Goal: Contribute content: Add original content to the website for others to see

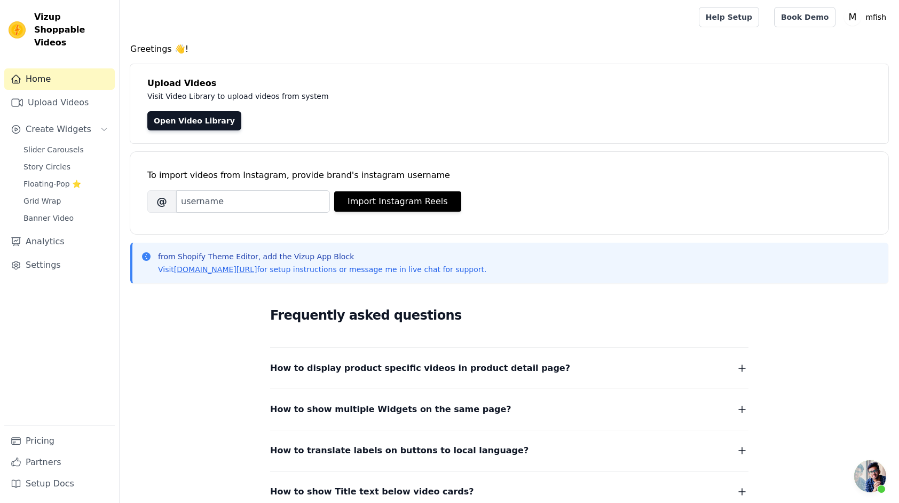
click at [473, 48] on h4 "Greetings 👋!" at bounding box center [509, 49] width 758 height 13
click at [60, 92] on link "Upload Videos" at bounding box center [59, 102] width 111 height 21
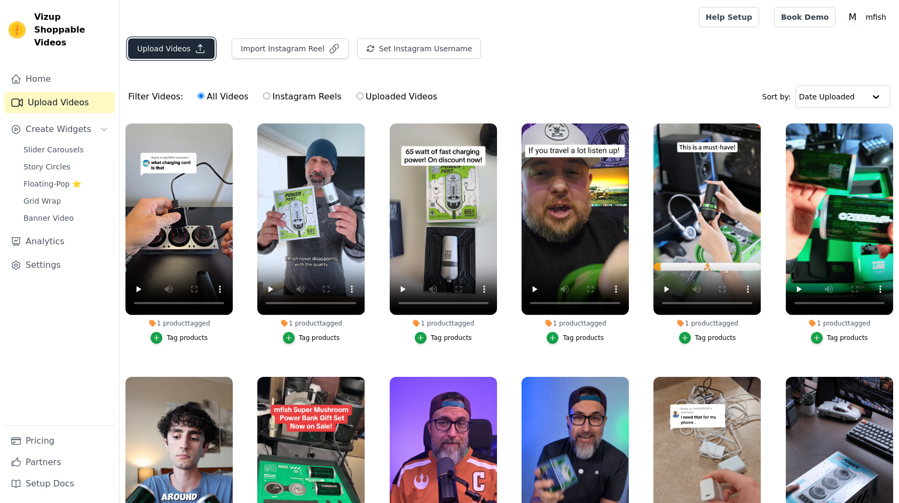
click at [171, 50] on button "Upload Videos" at bounding box center [171, 48] width 87 height 20
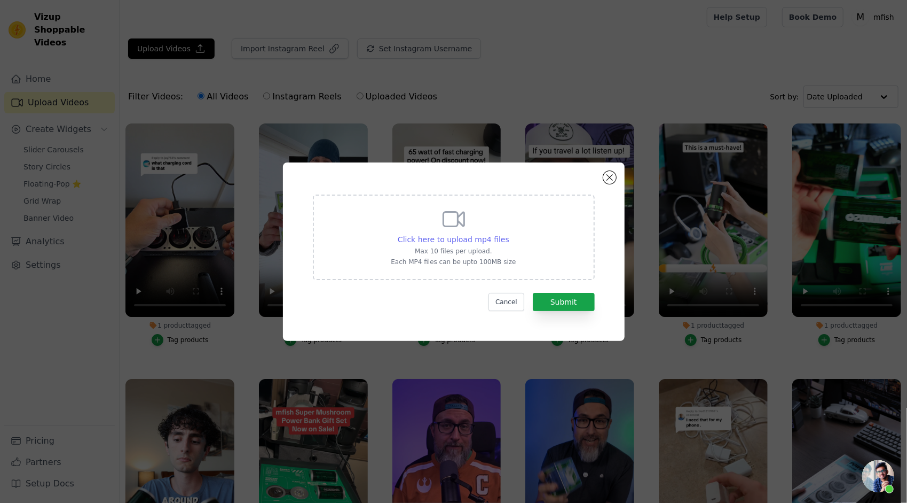
click at [428, 239] on span "Click here to upload mp4 files" at bounding box center [454, 239] width 112 height 9
click at [509, 234] on input "Click here to upload mp4 files Max 10 files per upload. Each MP4 files can be u…" at bounding box center [509, 233] width 1 height 1
click at [453, 237] on span "Click here to upload mp4 files" at bounding box center [454, 239] width 112 height 9
click at [509, 234] on input "Click here to upload mp4 files Max 10 files per upload. Each MP4 files can be u…" at bounding box center [509, 233] width 1 height 1
type input "C:\fakepath\坦克-4.mp4"
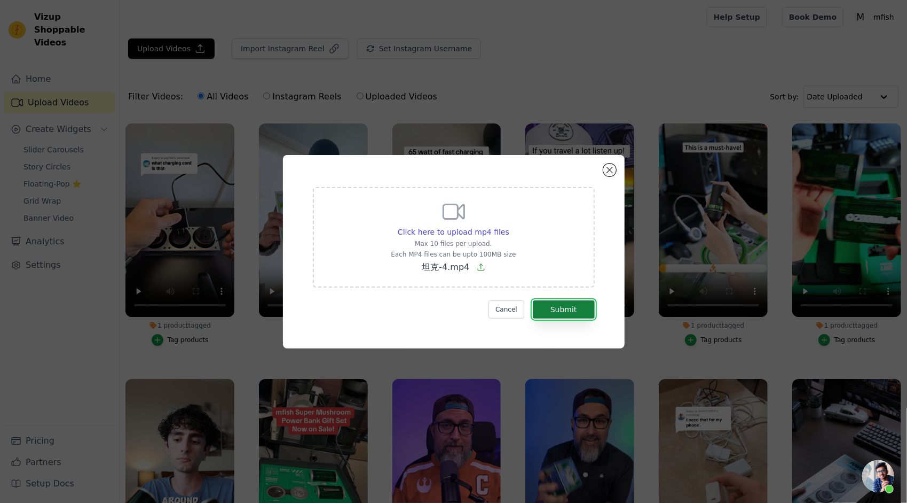
click at [566, 308] on button "Submit" at bounding box center [564, 309] width 62 height 18
click at [503, 311] on button "Cancel" at bounding box center [507, 309] width 36 height 18
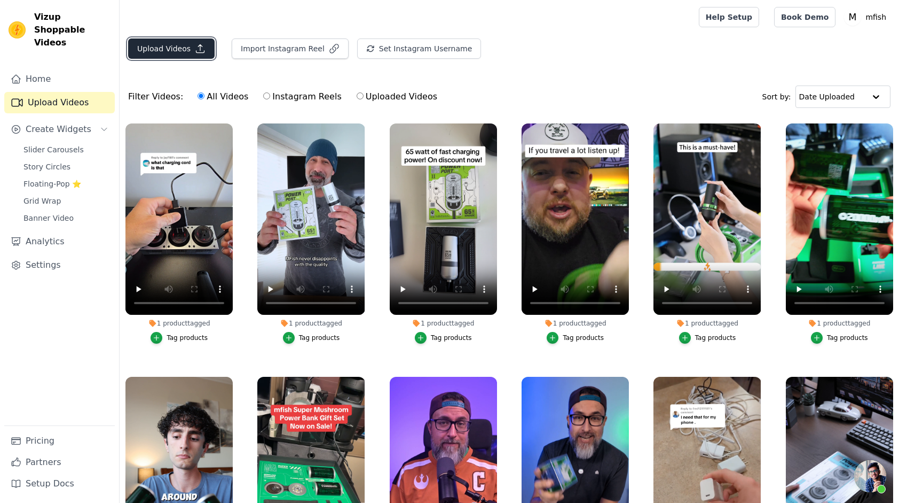
click at [169, 42] on button "Upload Videos" at bounding box center [171, 48] width 87 height 20
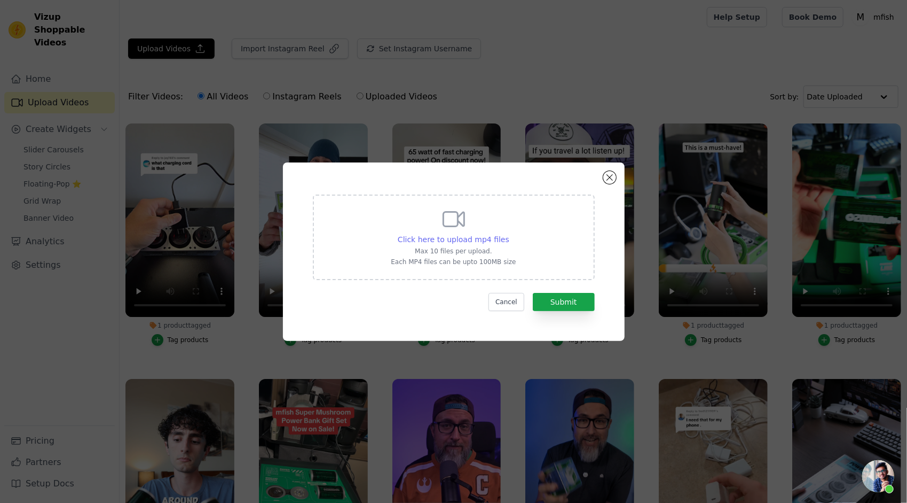
click at [437, 239] on span "Click here to upload mp4 files" at bounding box center [454, 239] width 112 height 9
click at [509, 234] on input "Click here to upload mp4 files Max 10 files per upload. Each MP4 files can be u…" at bounding box center [509, 233] width 1 height 1
type input "C:\fakepath\坦克-4（压缩）.mp4"
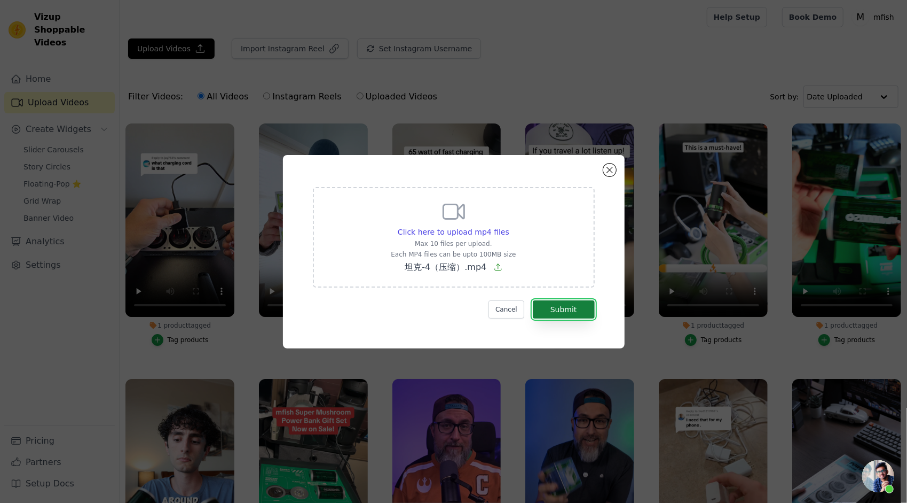
click at [574, 310] on button "Submit" at bounding box center [564, 309] width 62 height 18
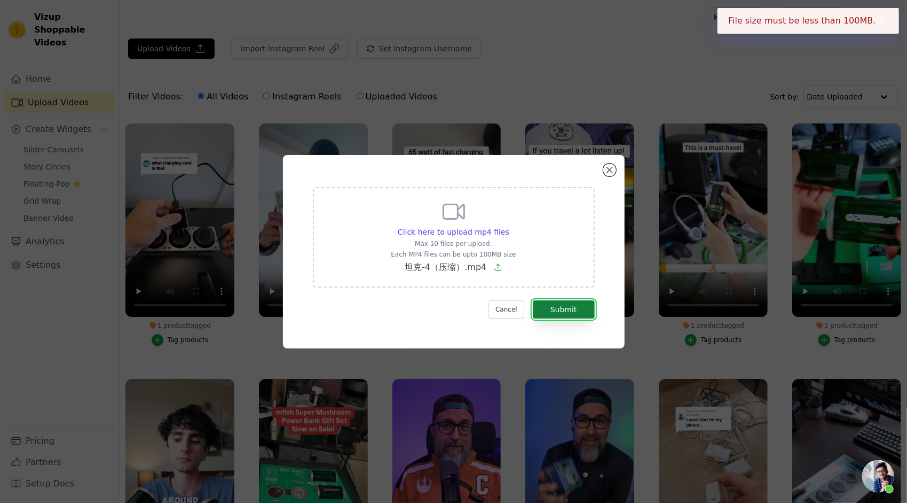
click at [574, 310] on button "Submit" at bounding box center [564, 309] width 62 height 18
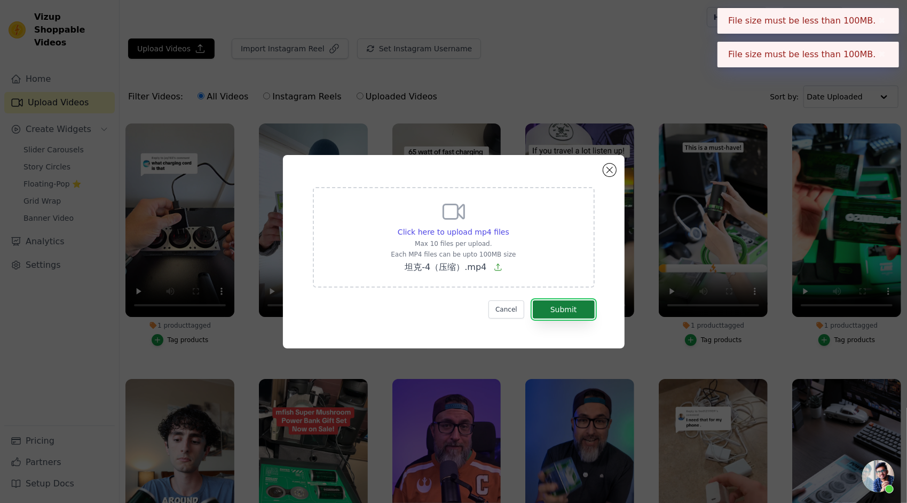
click at [574, 310] on button "Submit" at bounding box center [564, 309] width 62 height 18
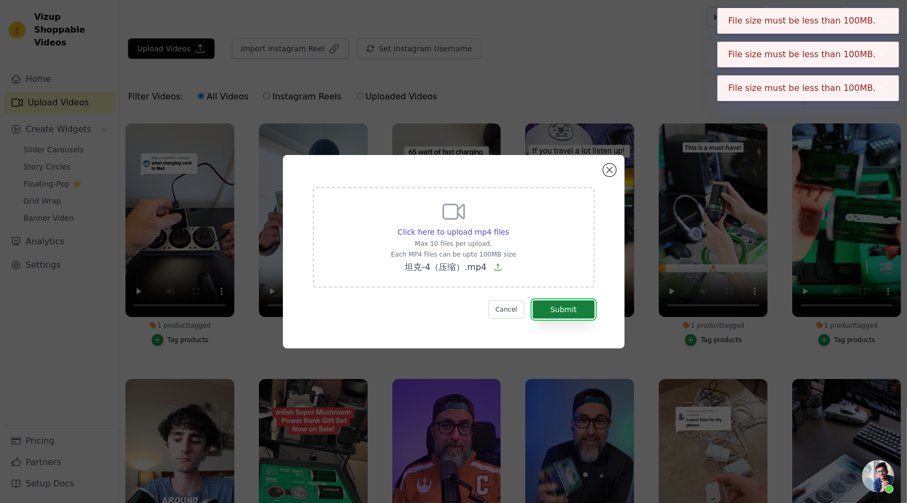
click at [574, 310] on button "Submit" at bounding box center [564, 309] width 62 height 18
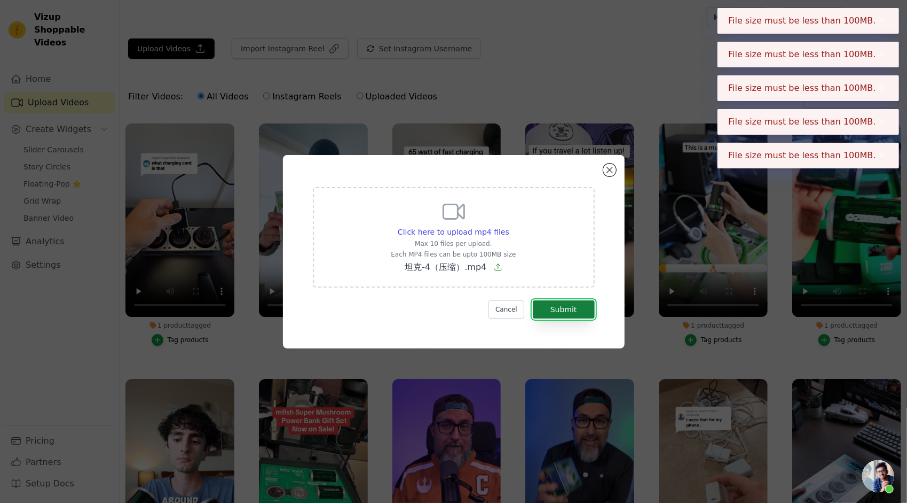
click at [574, 310] on button "Submit" at bounding box center [564, 309] width 62 height 18
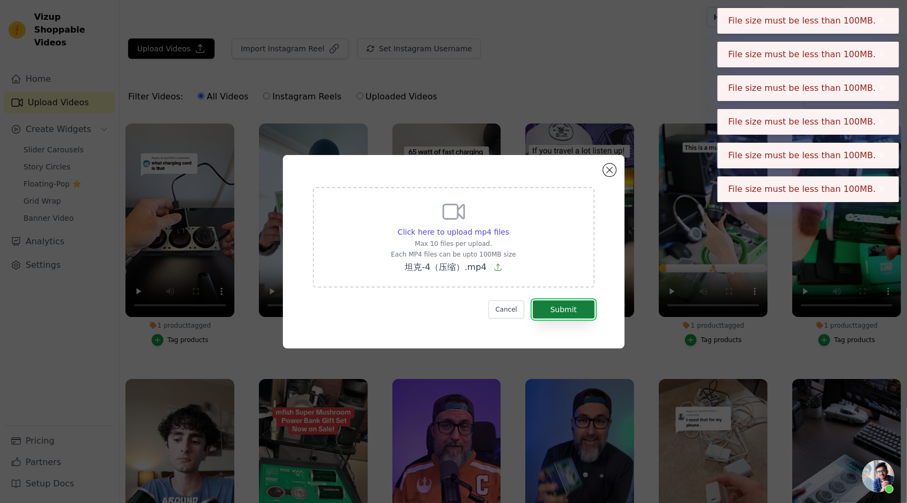
click at [574, 310] on button "Submit" at bounding box center [564, 309] width 62 height 18
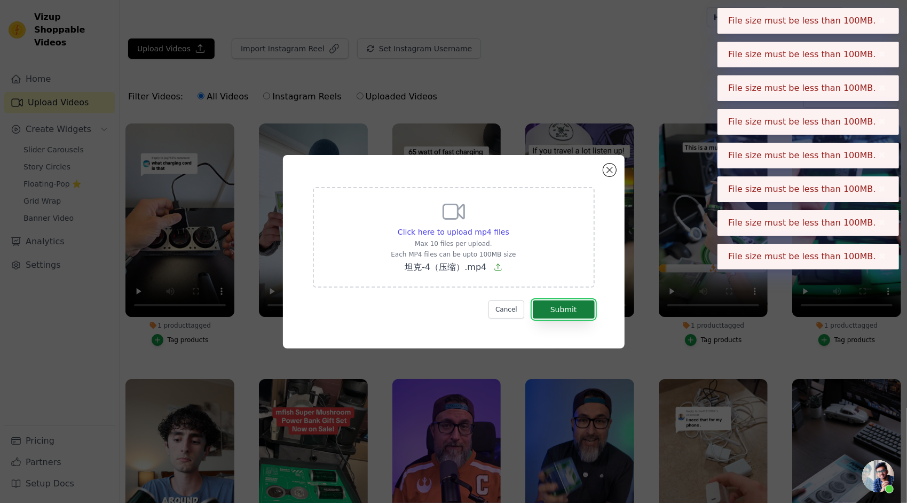
click at [574, 310] on button "Submit" at bounding box center [564, 309] width 62 height 18
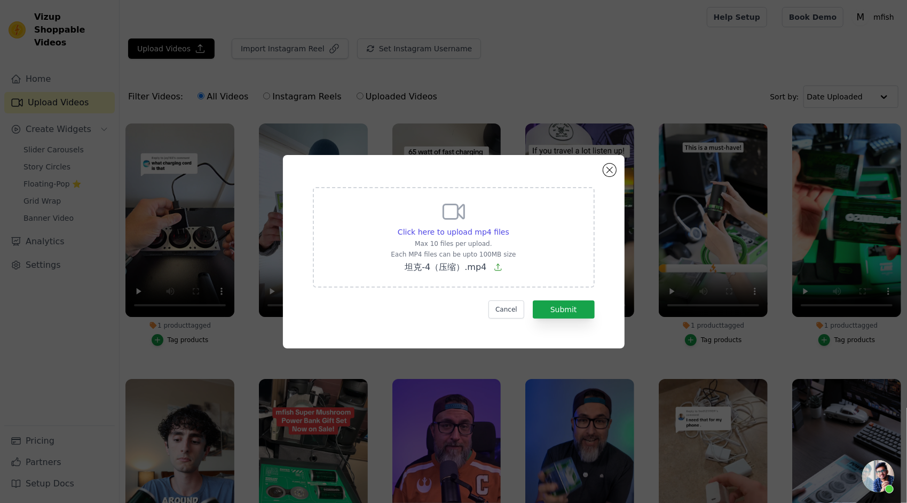
click at [635, 26] on div "Click here to upload mp4 files Max 10 files per upload. Each MP4 files can be u…" at bounding box center [453, 251] width 907 height 503
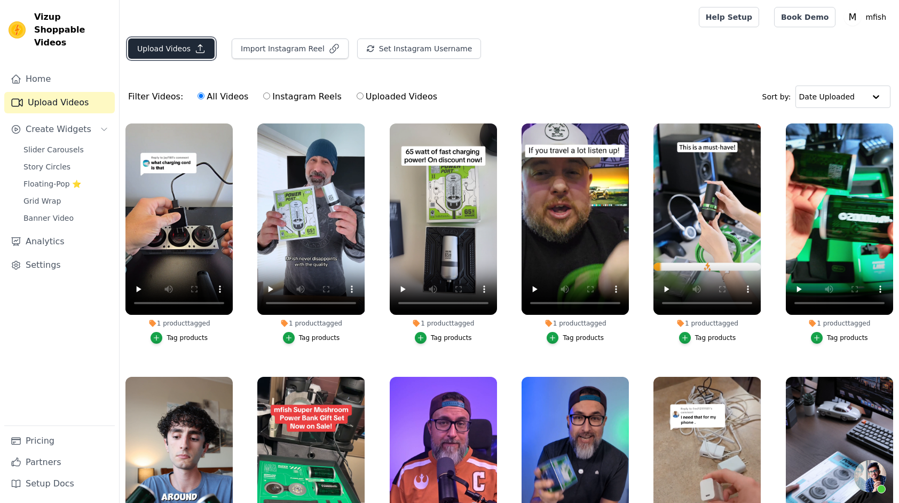
click at [154, 40] on button "Upload Videos" at bounding box center [171, 48] width 87 height 20
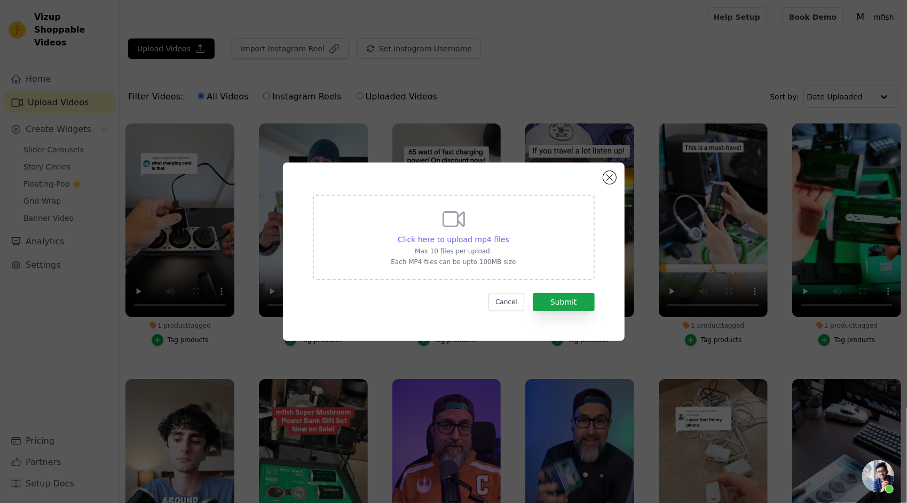
click at [487, 244] on span "Click here to upload mp4 files" at bounding box center [454, 239] width 112 height 9
click at [509, 234] on input "Click here to upload mp4 files Max 10 files per upload. Each MP4 files can be u…" at bounding box center [509, 233] width 1 height 1
type input "C:\fakepath\坦克-4（压缩）.mp4"
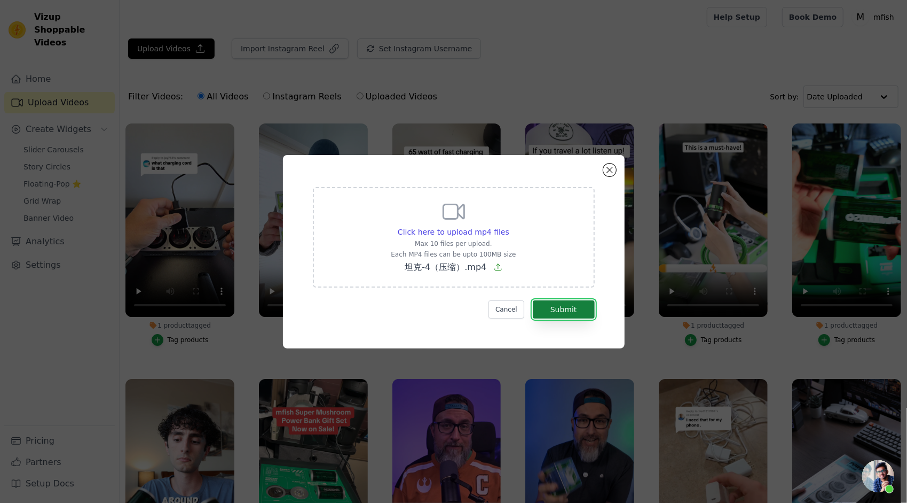
click at [580, 314] on button "Submit" at bounding box center [564, 309] width 62 height 18
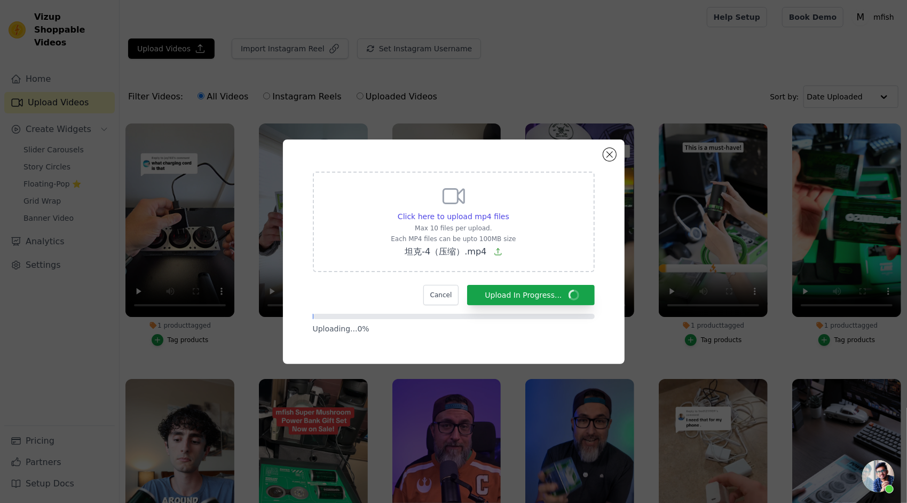
click at [477, 155] on div "Click here to upload mp4 files Max 10 files per upload. Each MP4 files can be u…" at bounding box center [454, 251] width 342 height 224
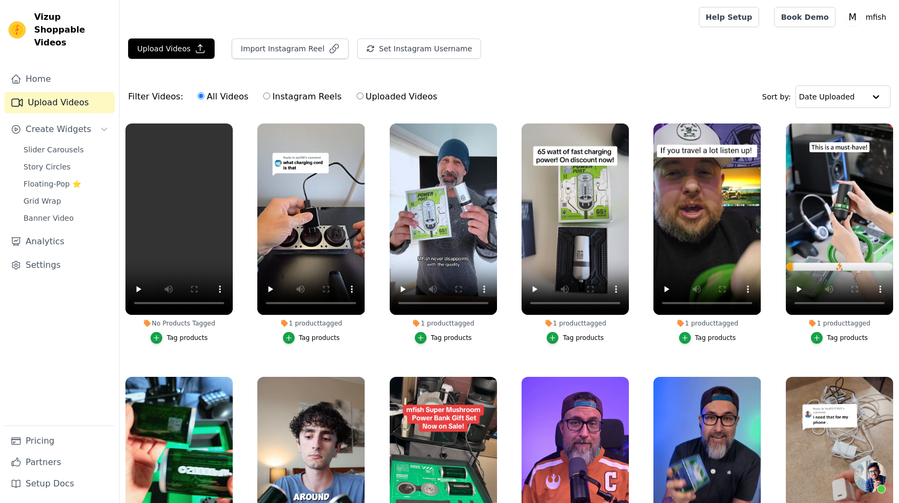
click at [187, 338] on div "Tag products" at bounding box center [187, 337] width 41 height 9
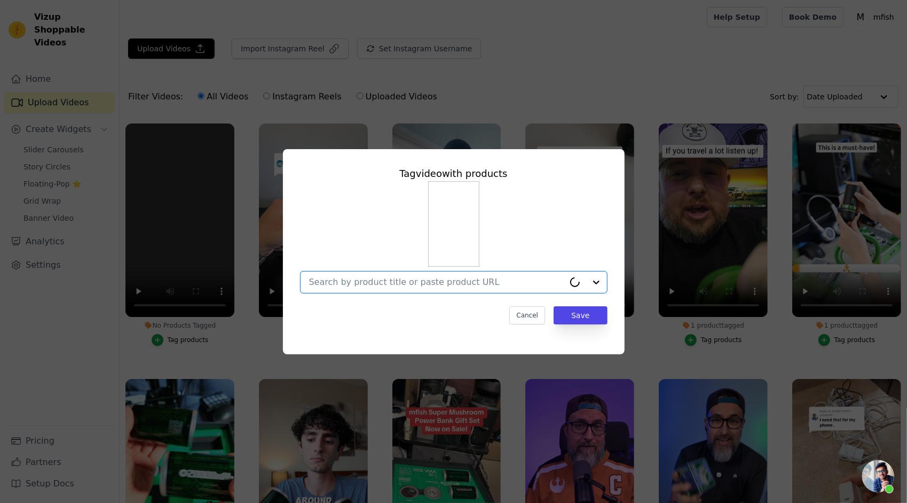
click at [496, 280] on input "No Products Tagged Tag video with products Option undefined, selected. Cancel S…" at bounding box center [436, 282] width 255 height 10
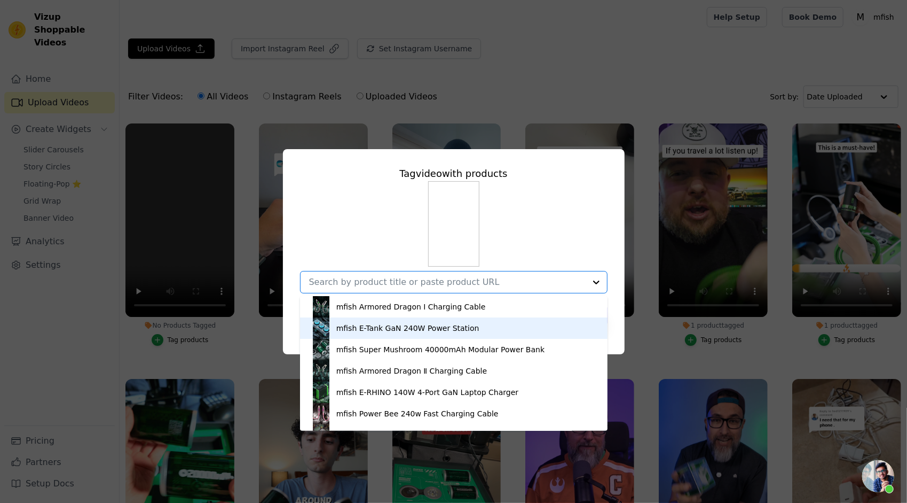
click at [457, 327] on div "mfish E-Tank GaN 240W Power Station" at bounding box center [407, 328] width 143 height 11
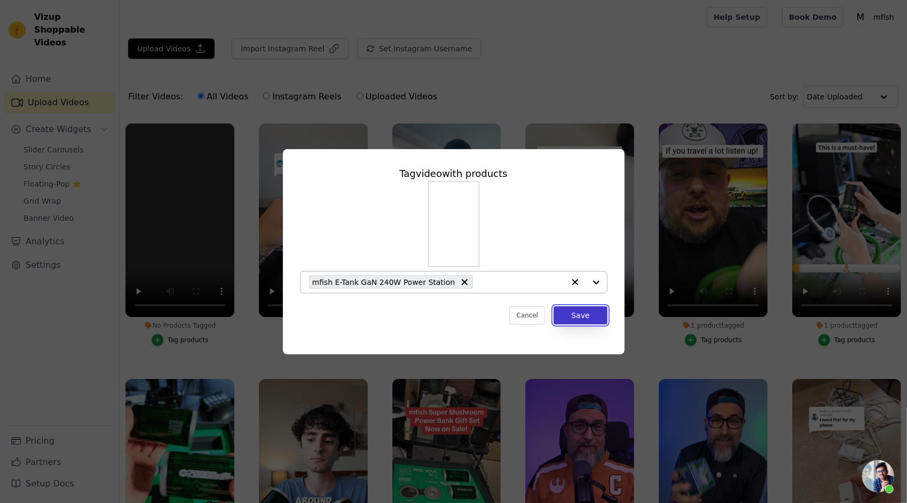
click at [574, 317] on button "Save" at bounding box center [580, 315] width 53 height 18
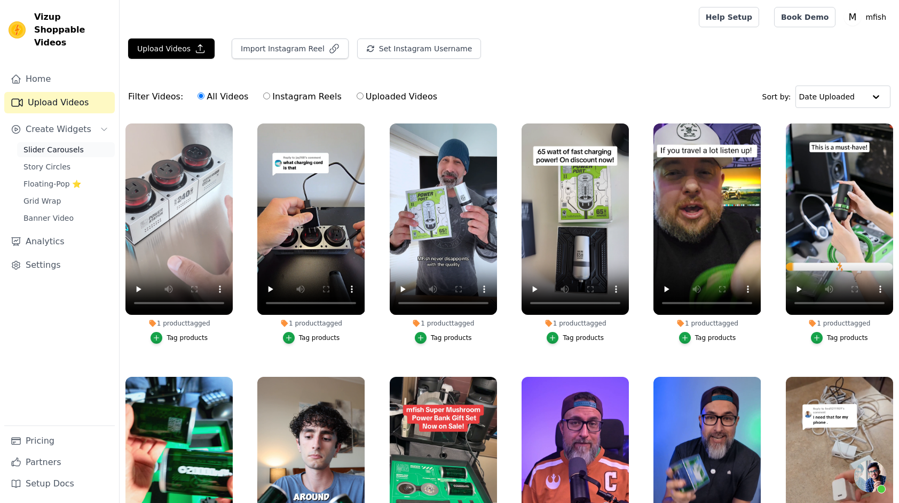
click at [57, 142] on link "Slider Carousels" at bounding box center [66, 149] width 98 height 15
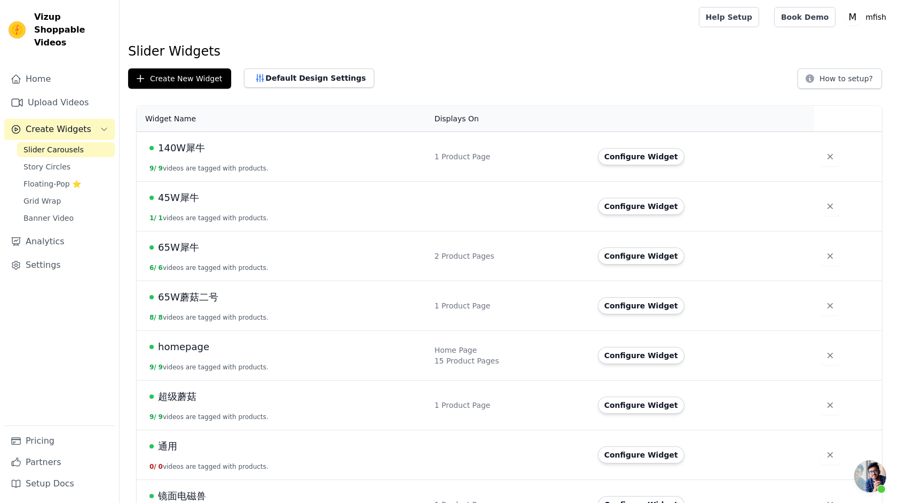
click at [190, 347] on span "homepage" at bounding box center [183, 346] width 51 height 15
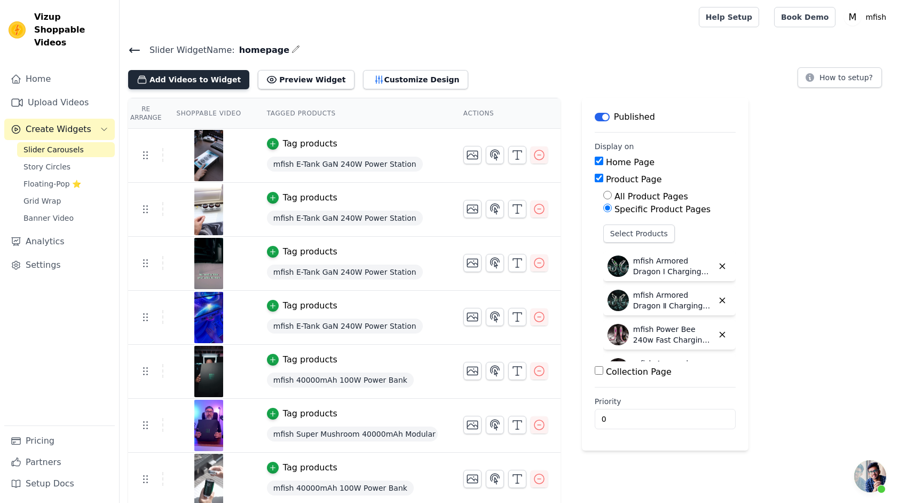
click at [199, 72] on button "Add Videos to Widget" at bounding box center [188, 79] width 121 height 19
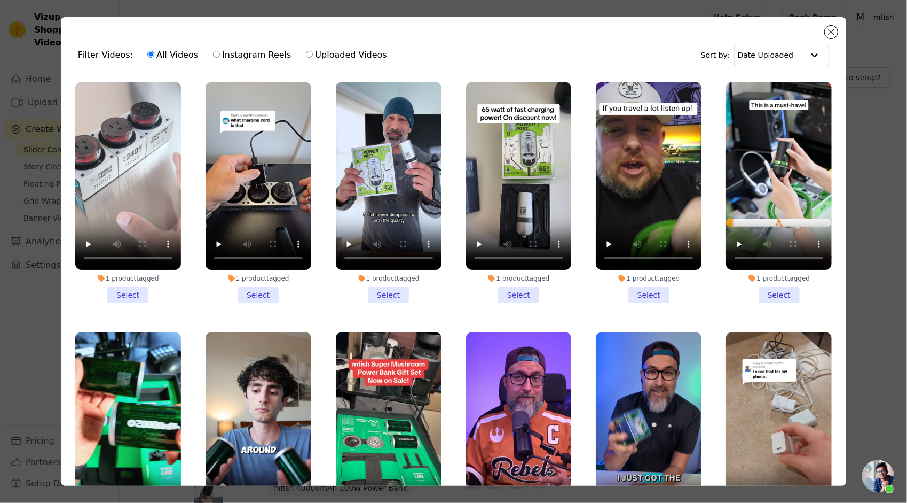
click at [118, 289] on li "1 product tagged Select" at bounding box center [128, 192] width 106 height 221
click at [0, 0] on input "1 product tagged Select" at bounding box center [0, 0] width 0 height 0
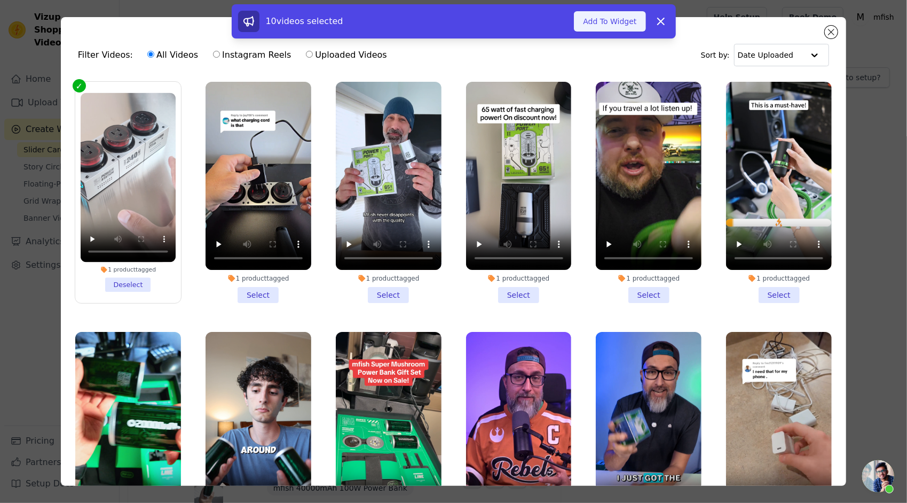
click at [629, 26] on button "Add To Widget" at bounding box center [610, 21] width 72 height 20
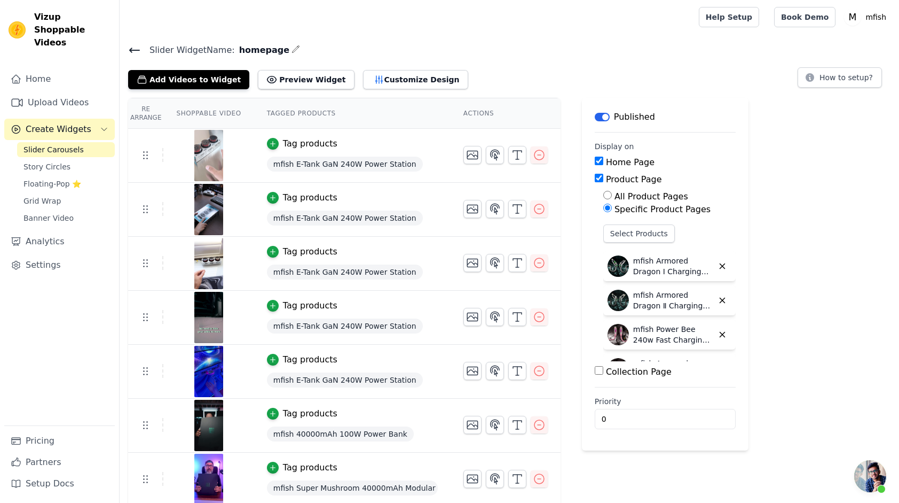
click at [860, 253] on div "Re Arrange Shoppable Video Tagged Products Actions Tag products mfish E-Tank Ga…" at bounding box center [510, 383] width 780 height 570
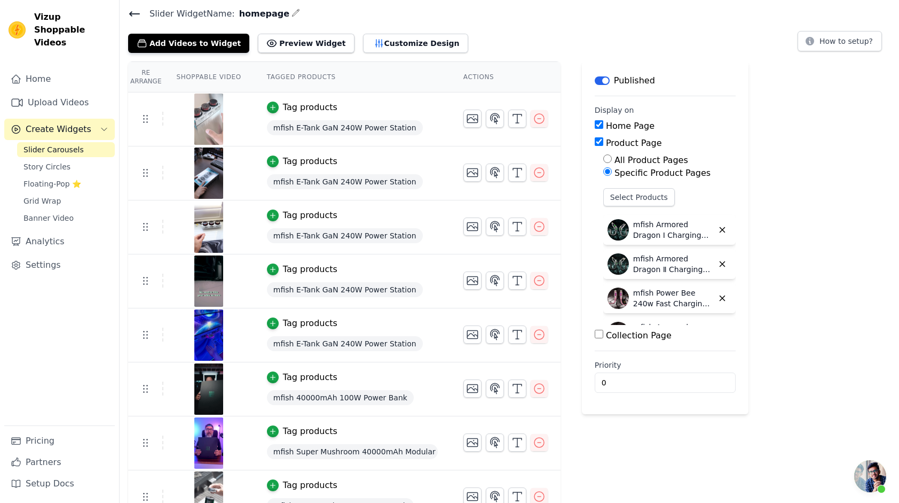
scroll to position [53, 0]
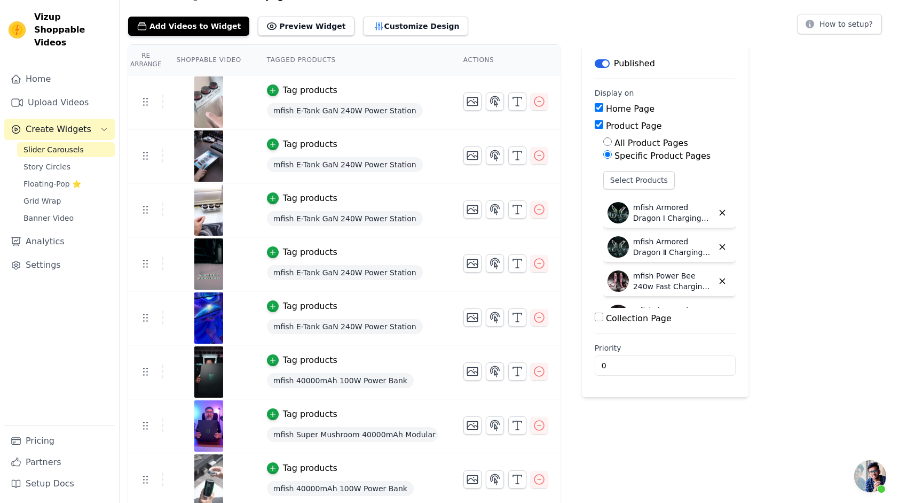
click at [206, 155] on img at bounding box center [209, 155] width 30 height 51
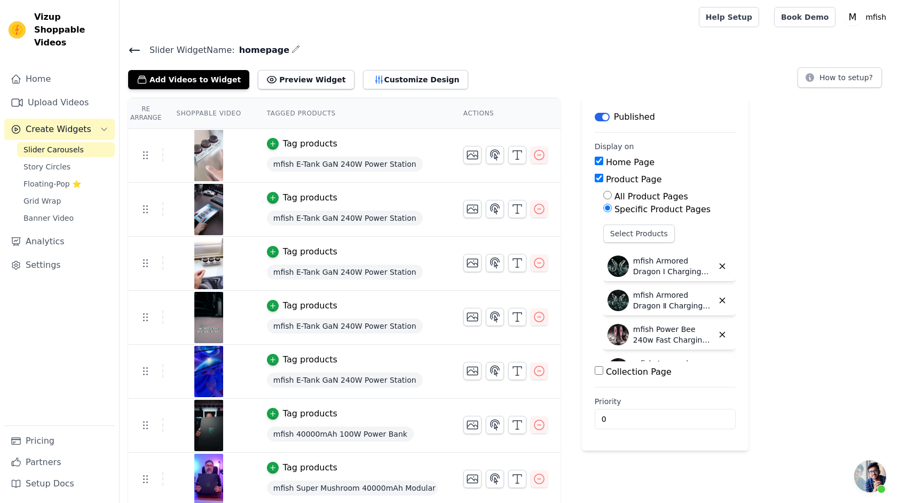
click at [490, 69] on div "Add Videos to Widget Preview Widget Customize Design How to setup?" at bounding box center [509, 78] width 763 height 24
click at [444, 145] on td "Tag products mfish E-Tank GaN 240W Power Station" at bounding box center [352, 156] width 197 height 54
click at [559, 74] on div "Add Videos to Widget Preview Widget Customize Design How to setup?" at bounding box center [509, 78] width 763 height 24
